Goal: Information Seeking & Learning: Learn about a topic

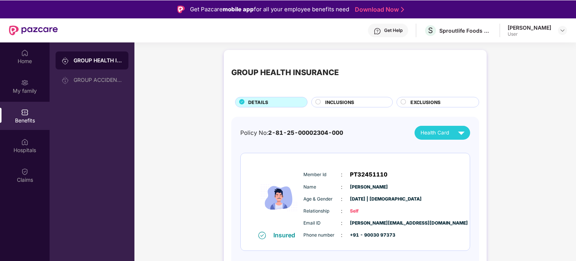
scroll to position [42, 0]
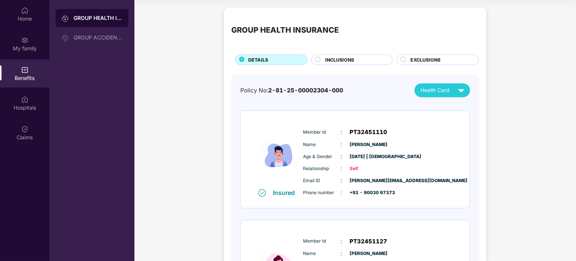
click at [27, 77] on div "Benefits" at bounding box center [25, 78] width 50 height 8
click at [363, 59] on div "INCLUSIONS" at bounding box center [355, 60] width 67 height 8
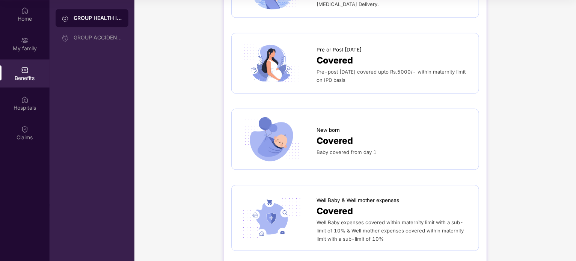
scroll to position [1127, 0]
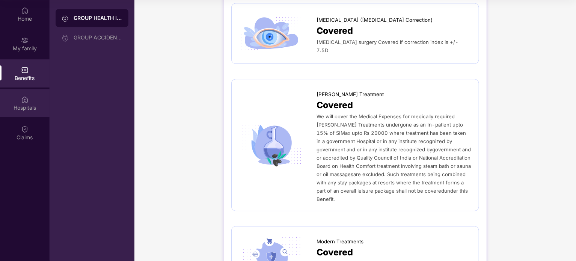
click at [32, 109] on div "Hospitals" at bounding box center [25, 108] width 50 height 8
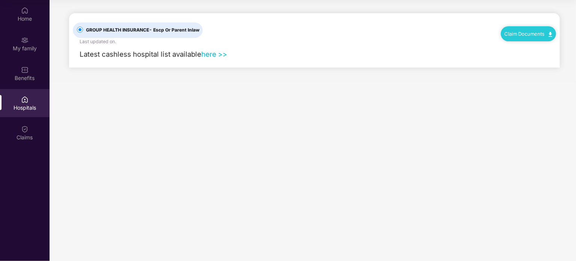
scroll to position [0, 0]
click at [29, 132] on div "Claims" at bounding box center [25, 133] width 50 height 28
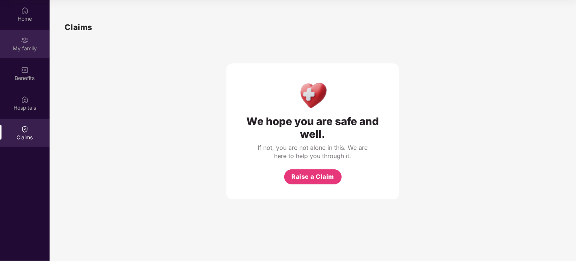
click at [23, 45] on div "My family" at bounding box center [25, 49] width 50 height 8
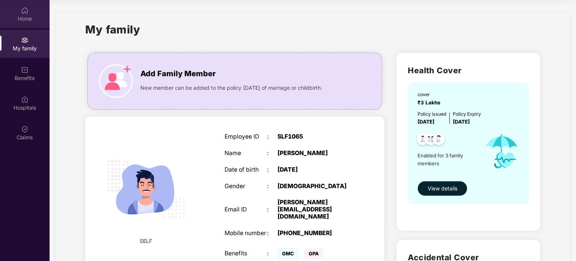
click at [26, 15] on div "Home" at bounding box center [25, 19] width 50 height 8
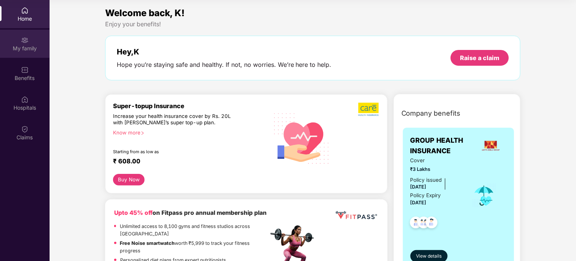
click at [24, 42] on img at bounding box center [25, 40] width 8 height 8
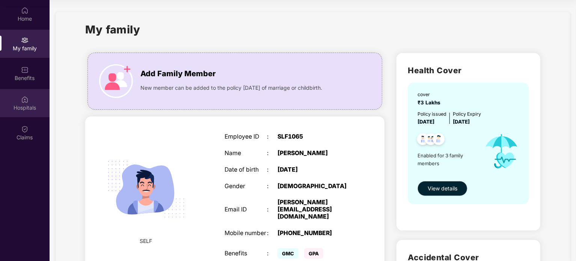
click at [32, 104] on div "Hospitals" at bounding box center [25, 108] width 50 height 8
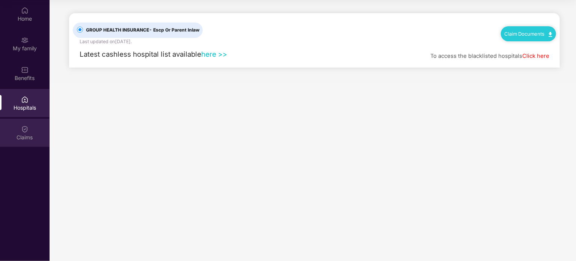
click at [26, 134] on div "Claims" at bounding box center [25, 138] width 50 height 8
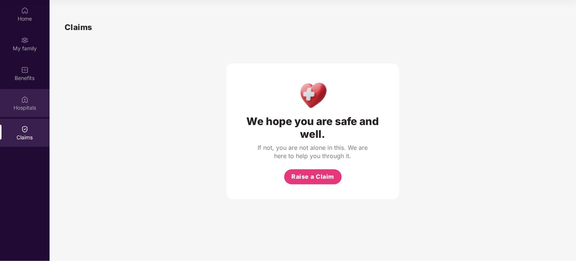
click at [24, 103] on img at bounding box center [25, 100] width 8 height 8
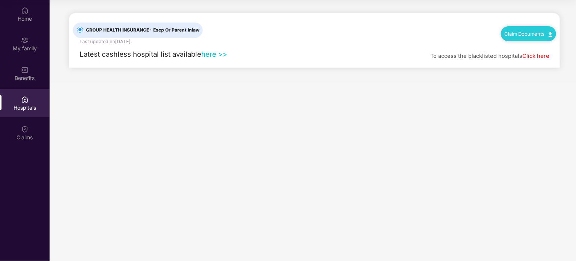
click at [205, 54] on link "here >>" at bounding box center [214, 54] width 26 height 8
click at [32, 10] on div "Home" at bounding box center [25, 14] width 50 height 28
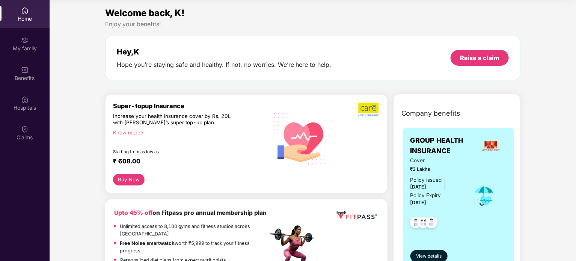
click at [460, 138] on span "GROUP HEALTH INSURANCE" at bounding box center [443, 145] width 65 height 21
click at [433, 255] on span "View details" at bounding box center [429, 256] width 26 height 7
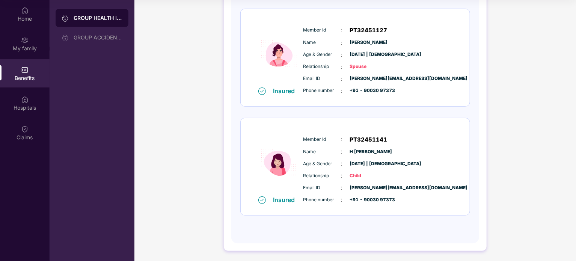
scroll to position [212, 0]
